Goal: Task Accomplishment & Management: Use online tool/utility

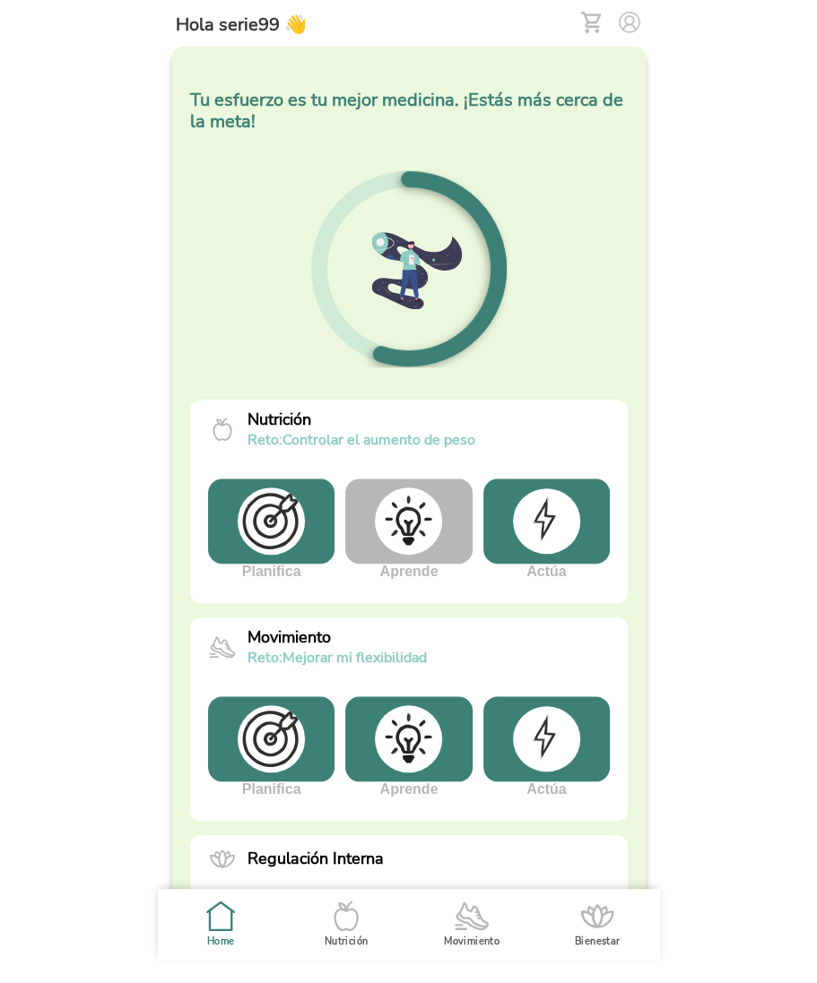
click at [404, 518] on img at bounding box center [408, 521] width 67 height 67
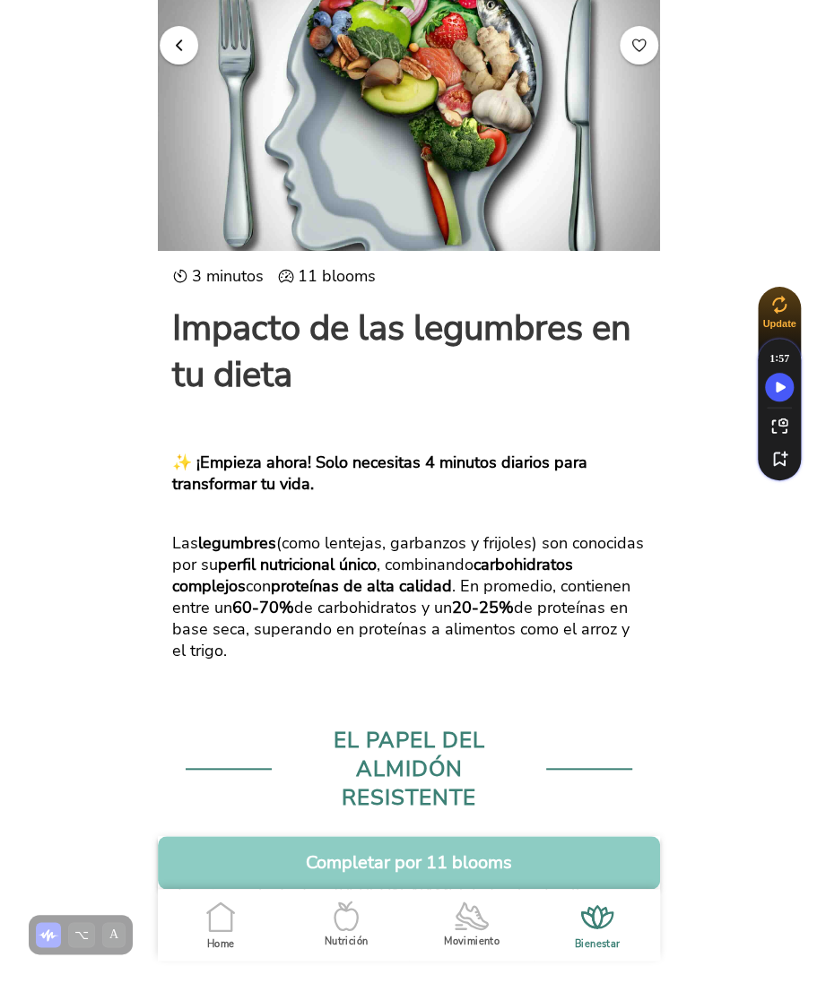
click at [178, 49] on span "button" at bounding box center [178, 44] width 17 height 17
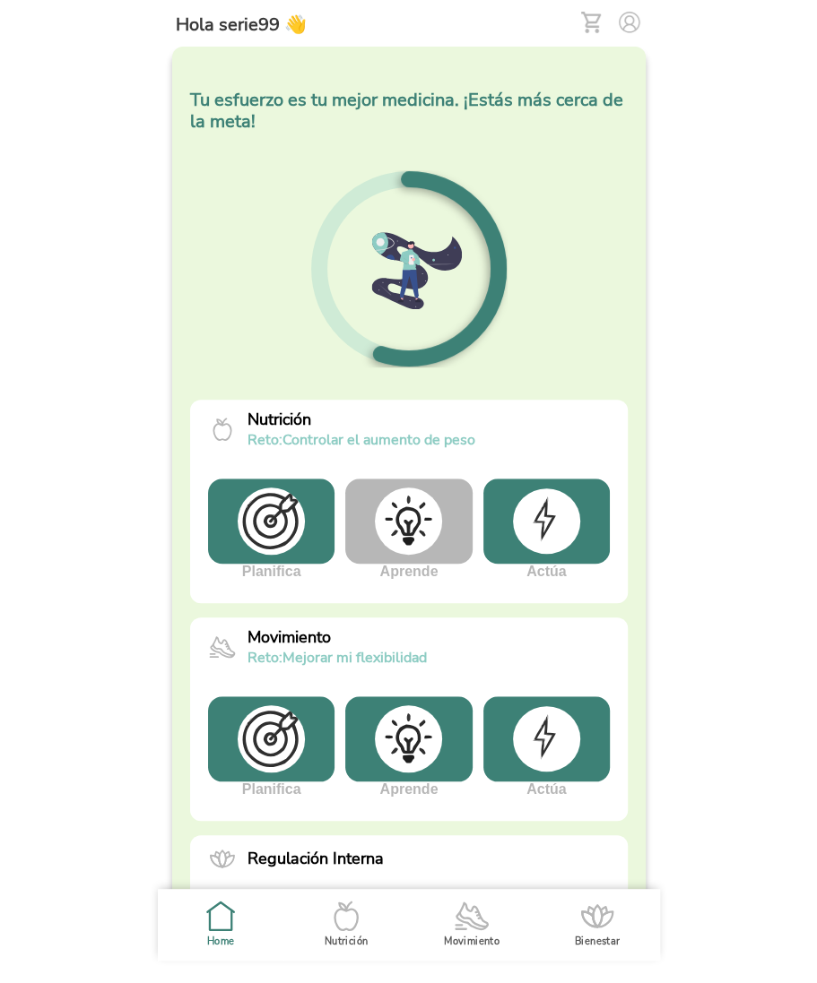
click at [406, 526] on img at bounding box center [408, 521] width 67 height 67
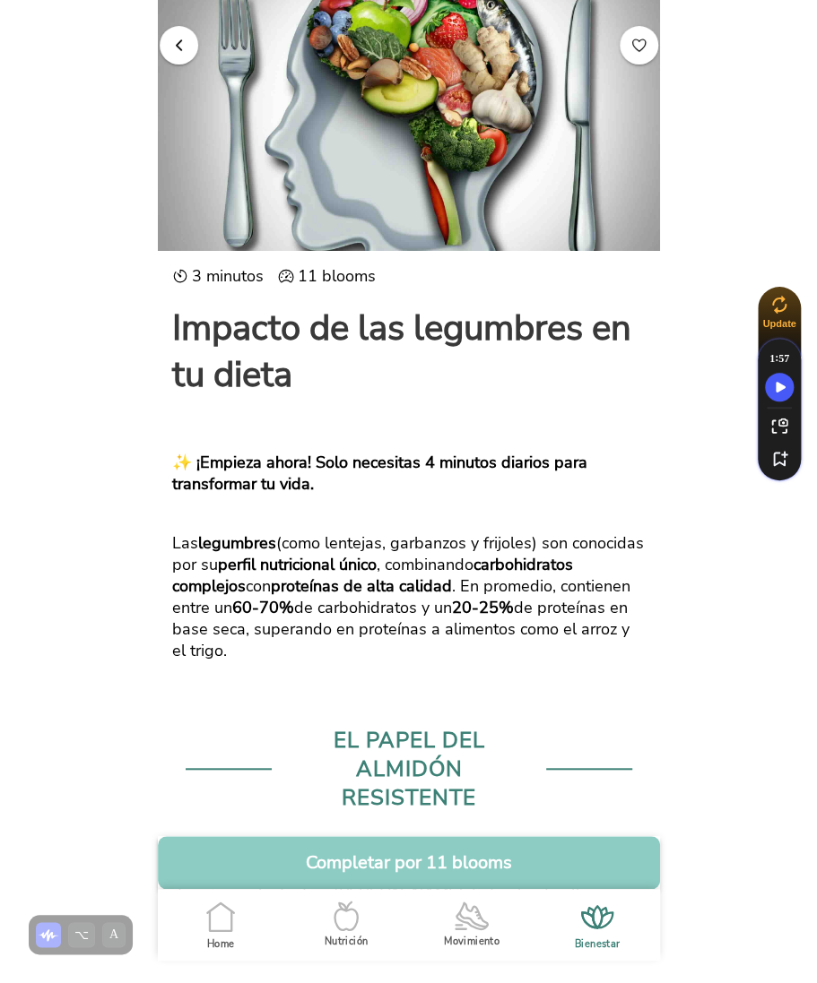
click at [178, 43] on span "button" at bounding box center [178, 44] width 17 height 17
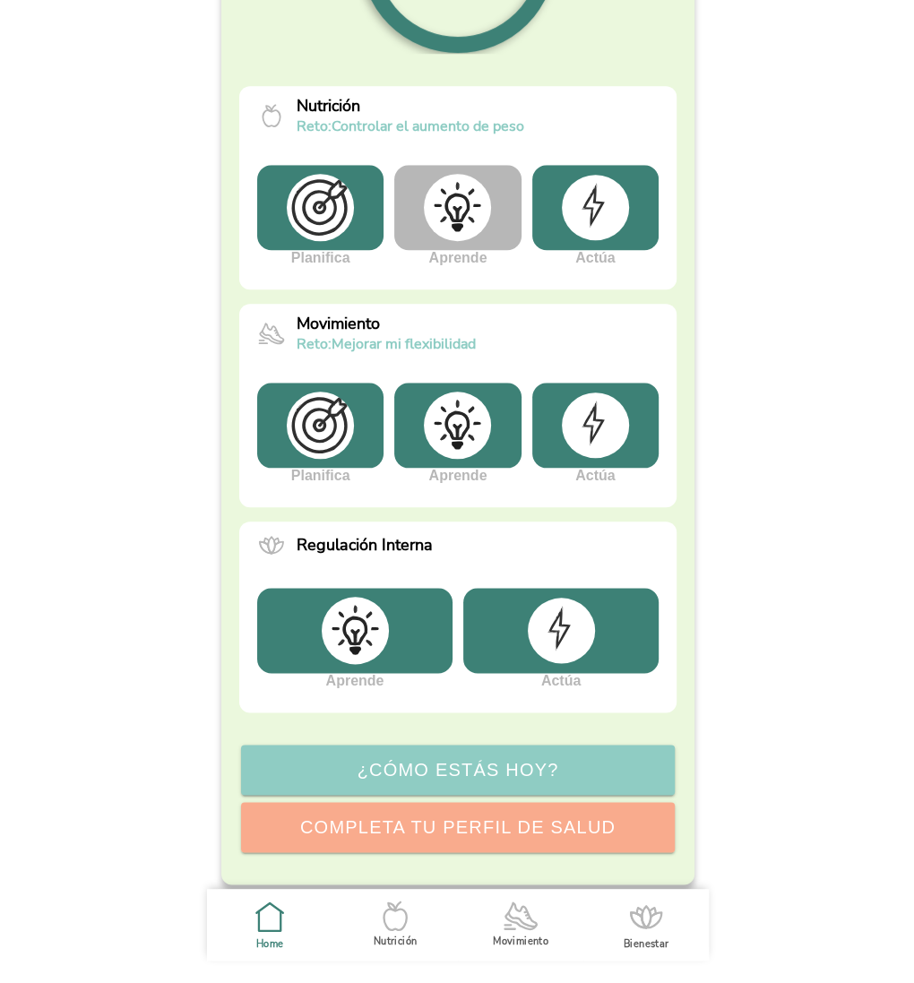
scroll to position [325, 0]
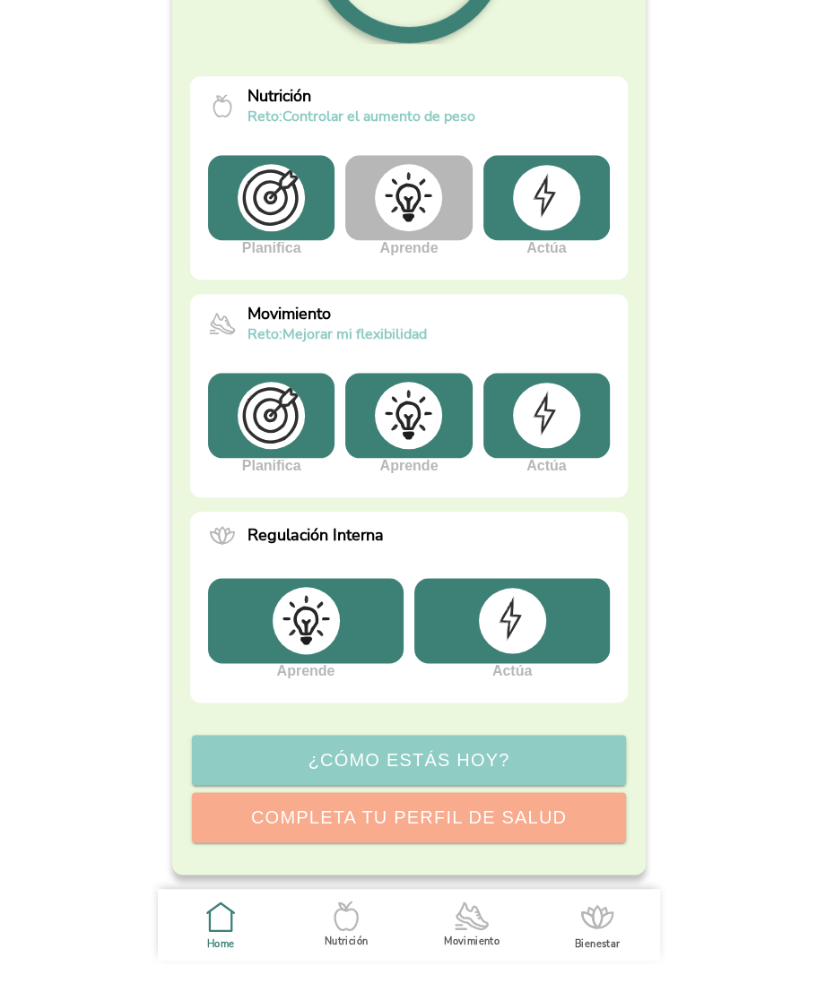
click at [550, 438] on img at bounding box center [545, 415] width 67 height 65
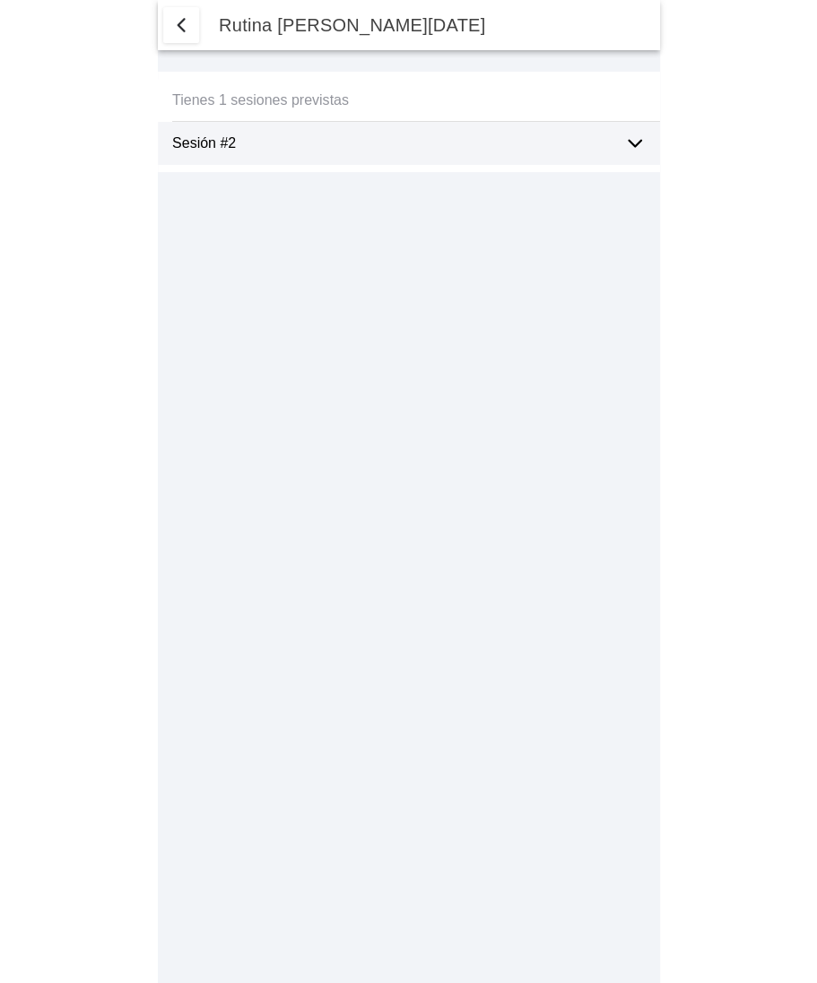
select select "5"
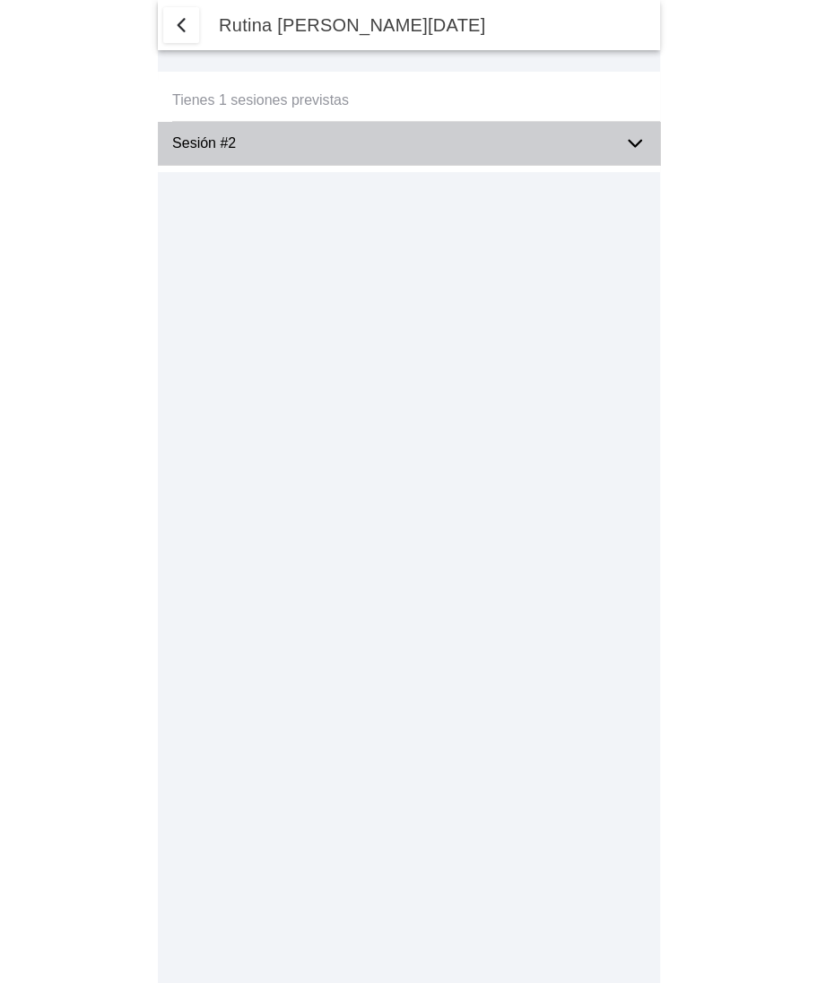
click at [630, 138] on icon at bounding box center [635, 144] width 22 height 22
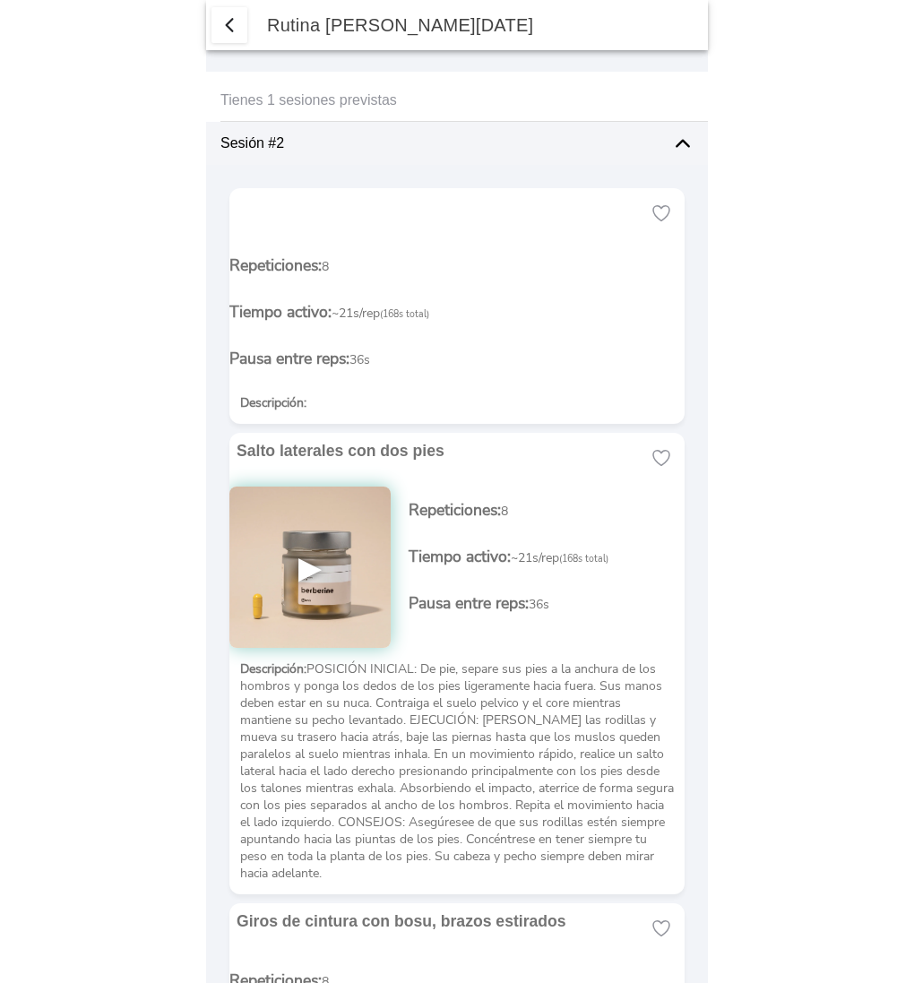
click at [232, 23] on span "button" at bounding box center [230, 25] width 22 height 22
